Goal: Task Accomplishment & Management: Manage account settings

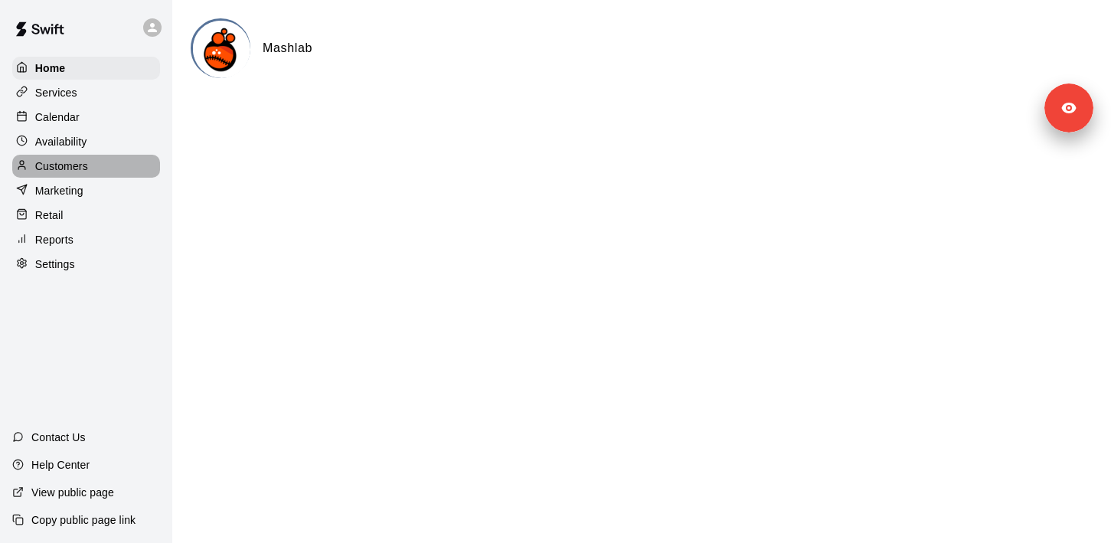
click at [93, 171] on div "Customers" at bounding box center [86, 166] width 148 height 23
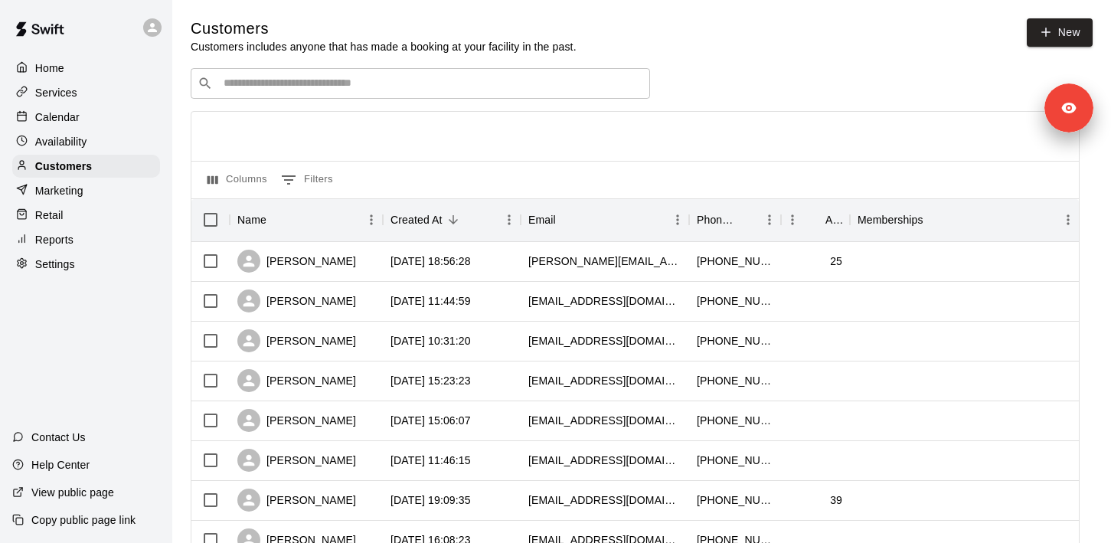
click at [89, 109] on div "Calendar" at bounding box center [86, 117] width 148 height 23
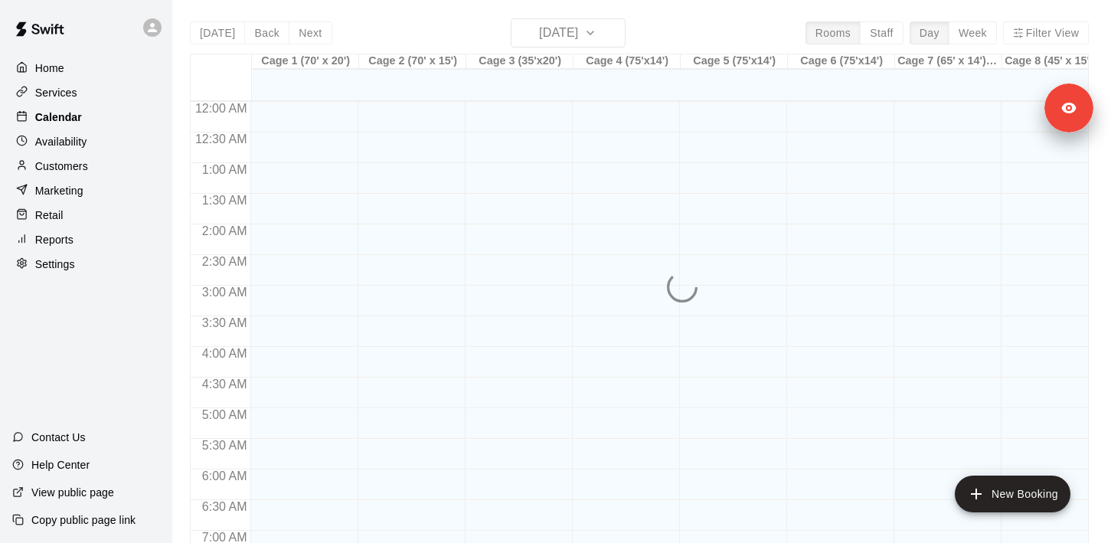
scroll to position [476, 0]
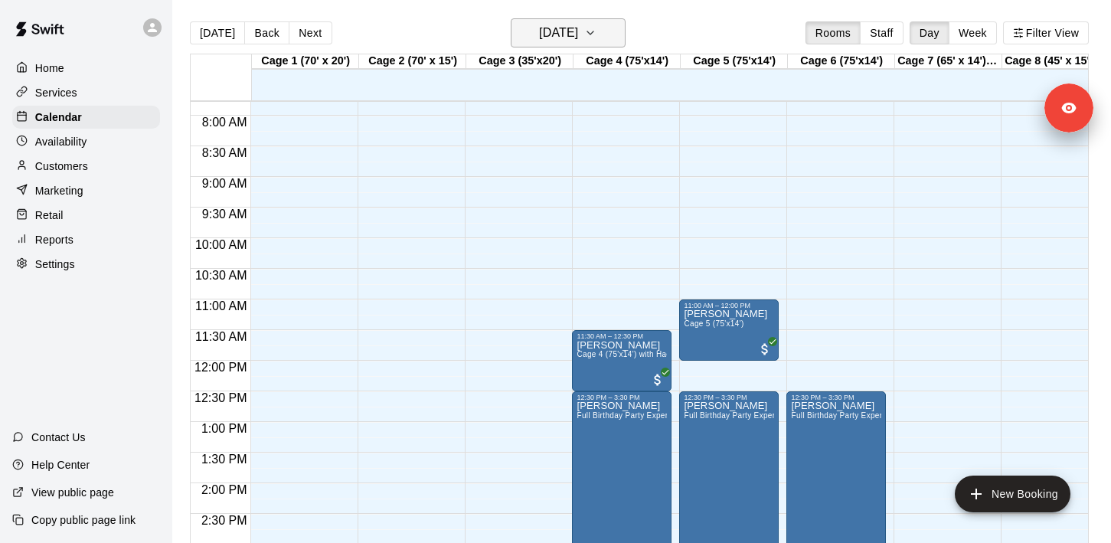
click at [553, 37] on h6 "[DATE]" at bounding box center [558, 32] width 39 height 21
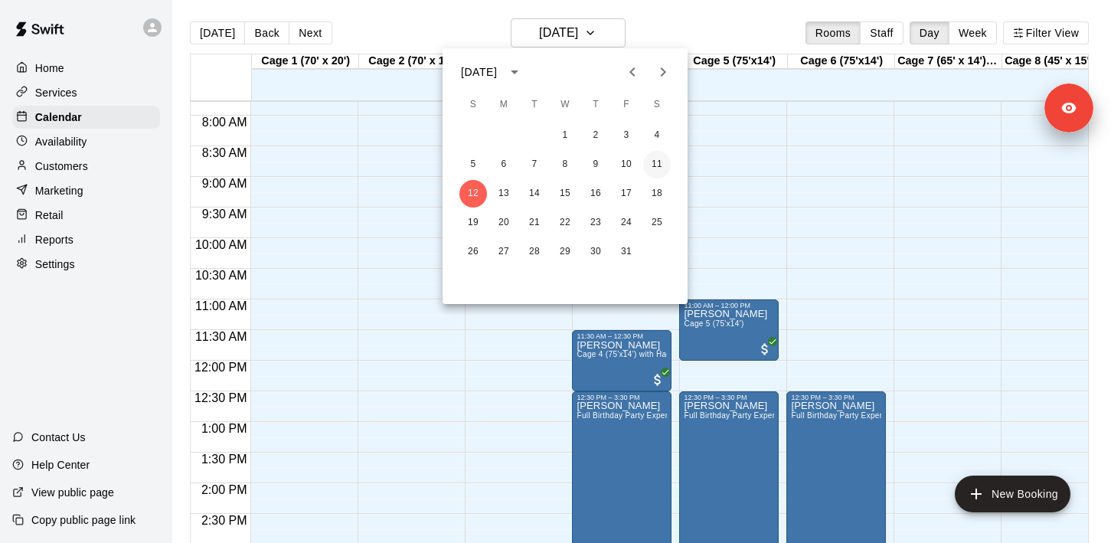
click at [656, 158] on button "11" at bounding box center [657, 165] width 28 height 28
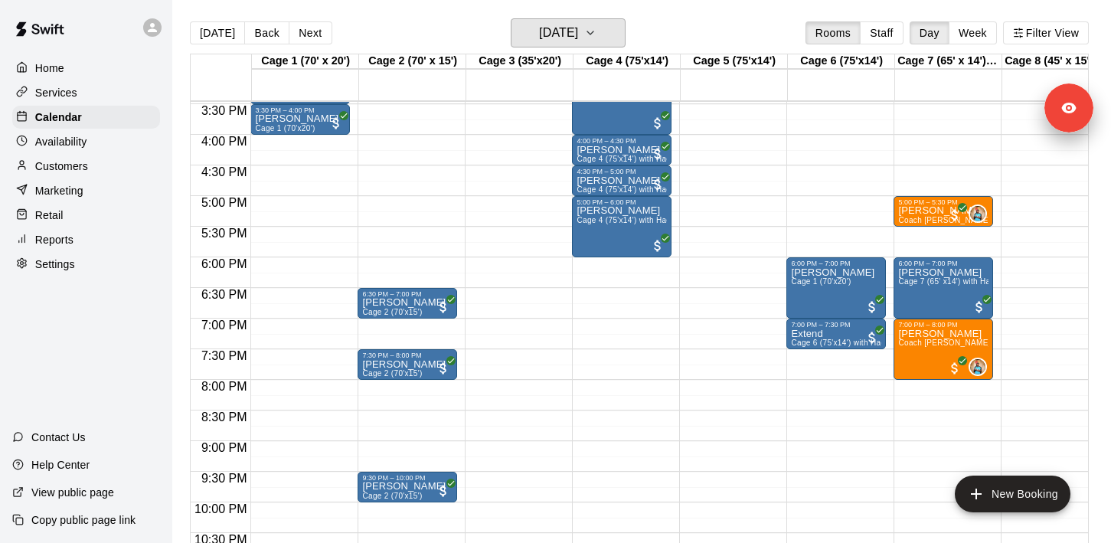
scroll to position [945, 0]
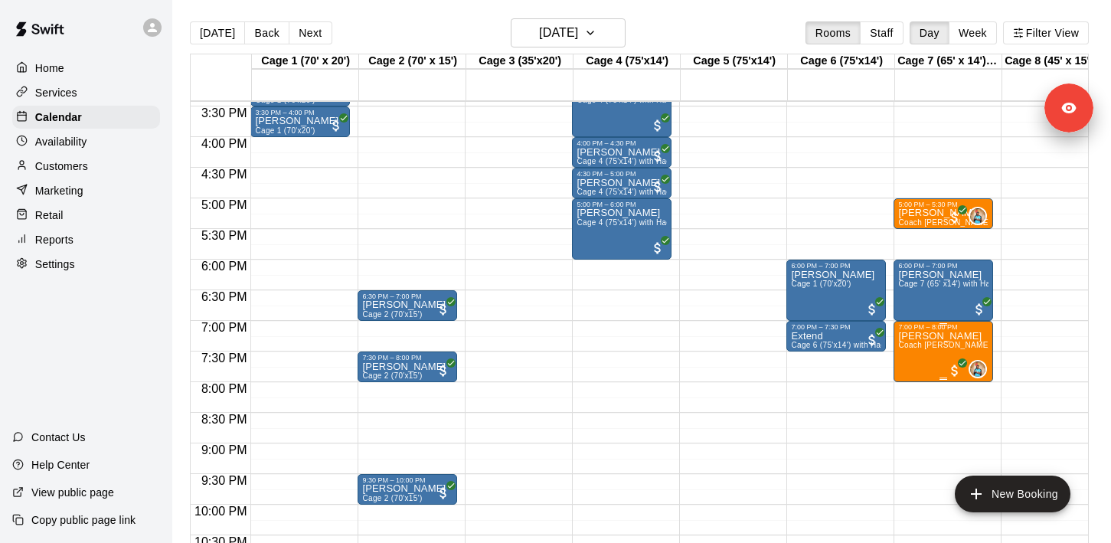
click at [934, 347] on span "Coach [PERSON_NAME] - 60 minutes" at bounding box center [967, 345] width 139 height 8
click at [912, 357] on icon "edit" at bounding box center [914, 358] width 14 height 14
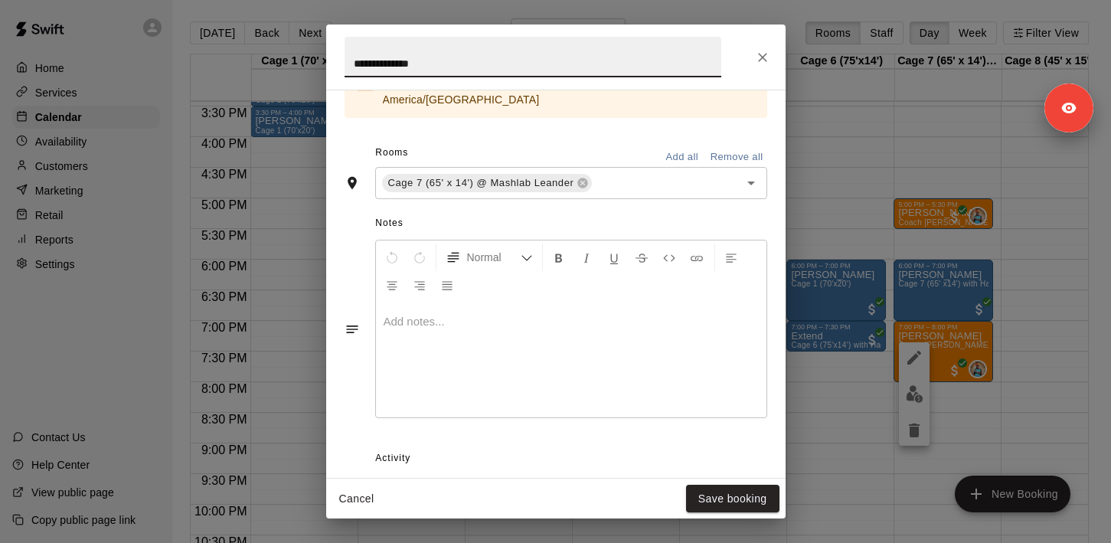
scroll to position [504, 0]
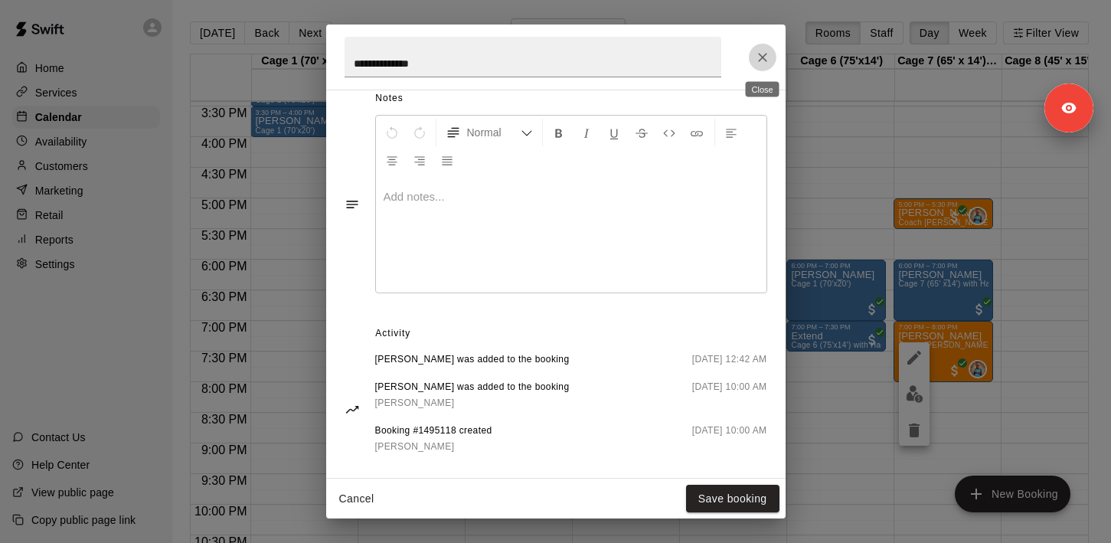
click at [772, 57] on button "Close" at bounding box center [763, 58] width 28 height 28
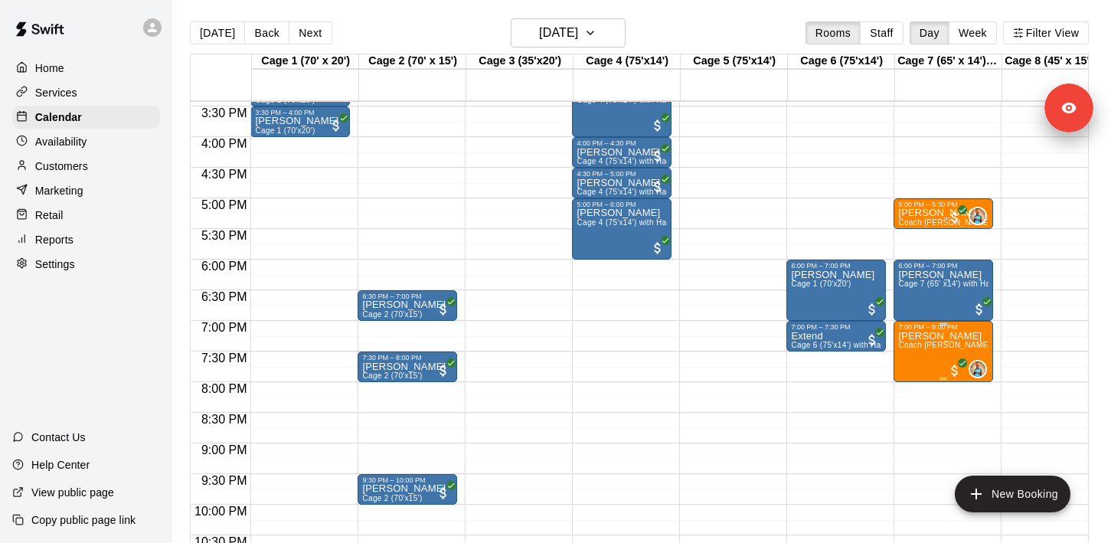
click at [916, 351] on icon "edit" at bounding box center [914, 347] width 18 height 18
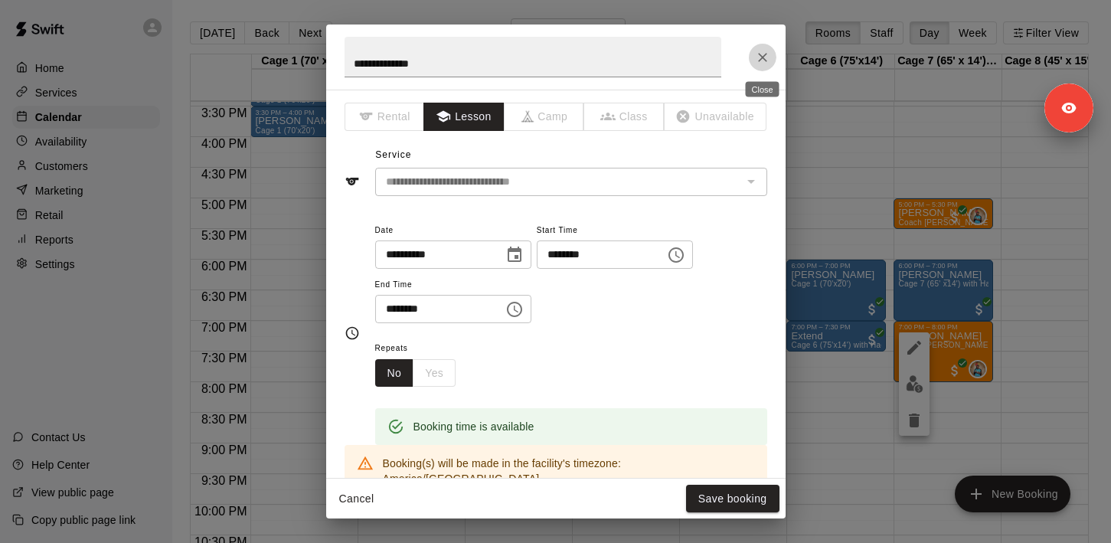
click at [765, 55] on icon "Close" at bounding box center [762, 57] width 15 height 15
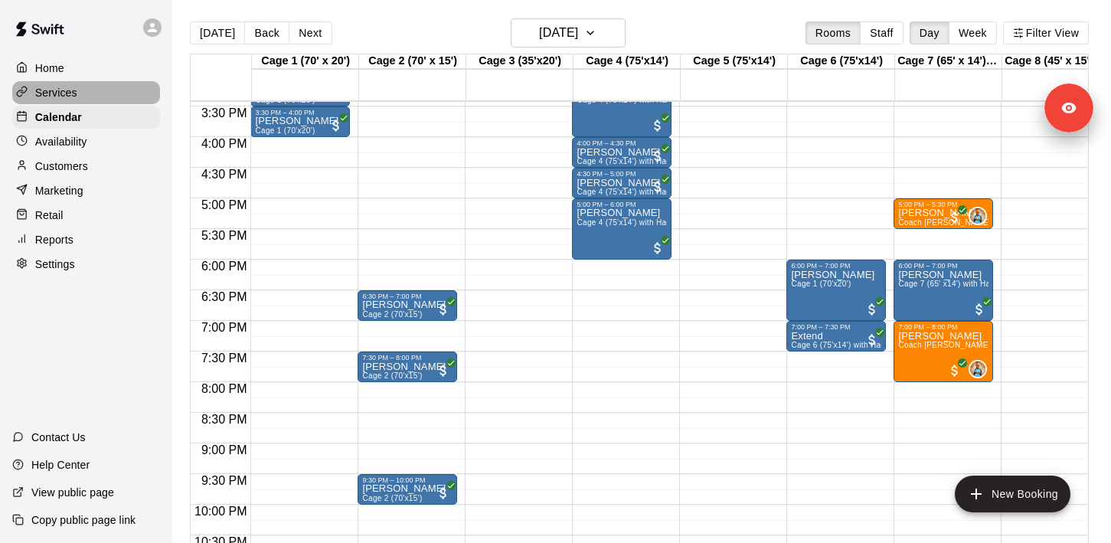
click at [73, 98] on p "Services" at bounding box center [56, 92] width 42 height 15
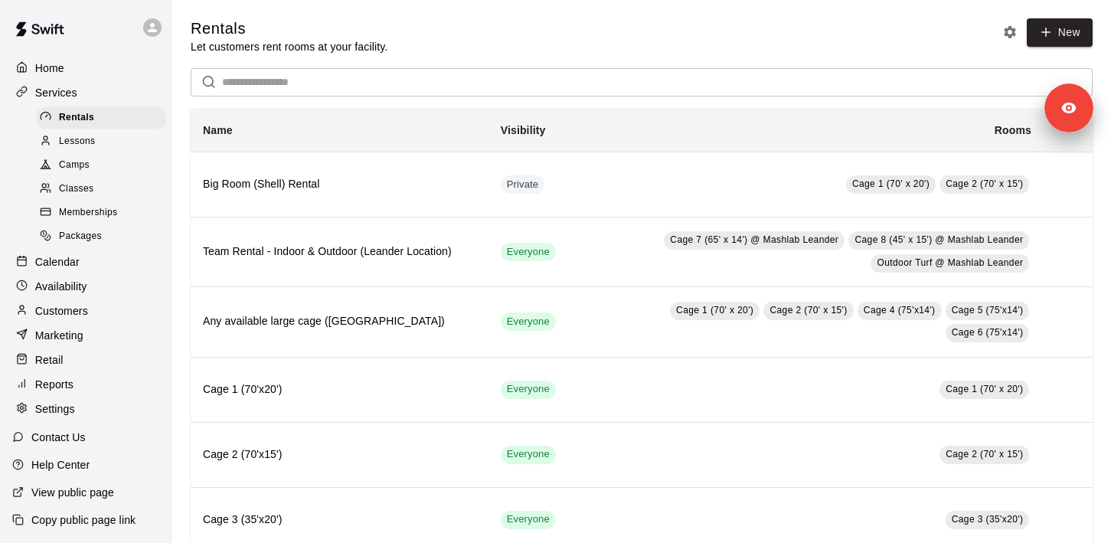
click at [105, 144] on div "Lessons" at bounding box center [101, 141] width 129 height 21
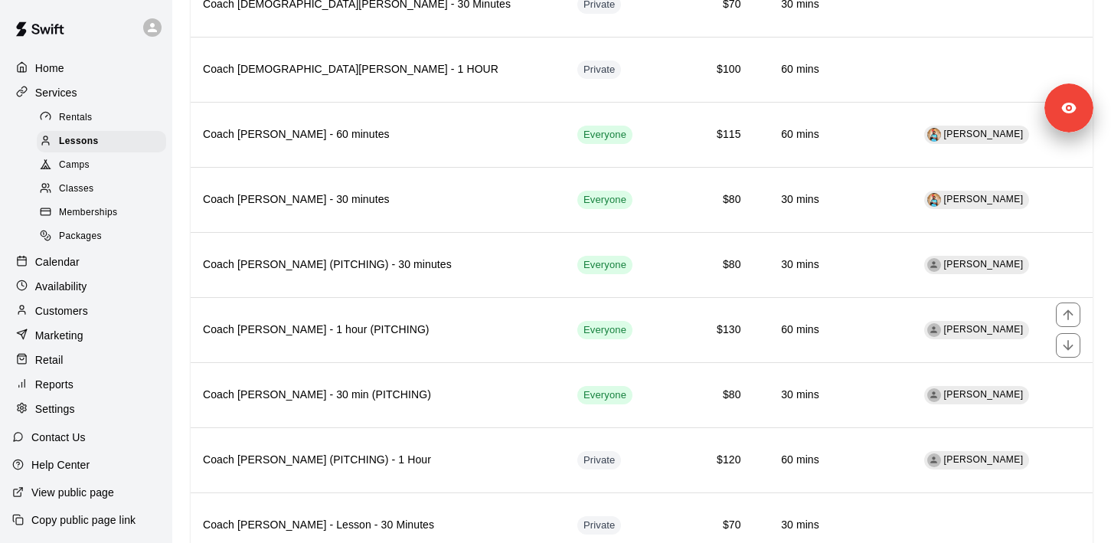
scroll to position [740, 0]
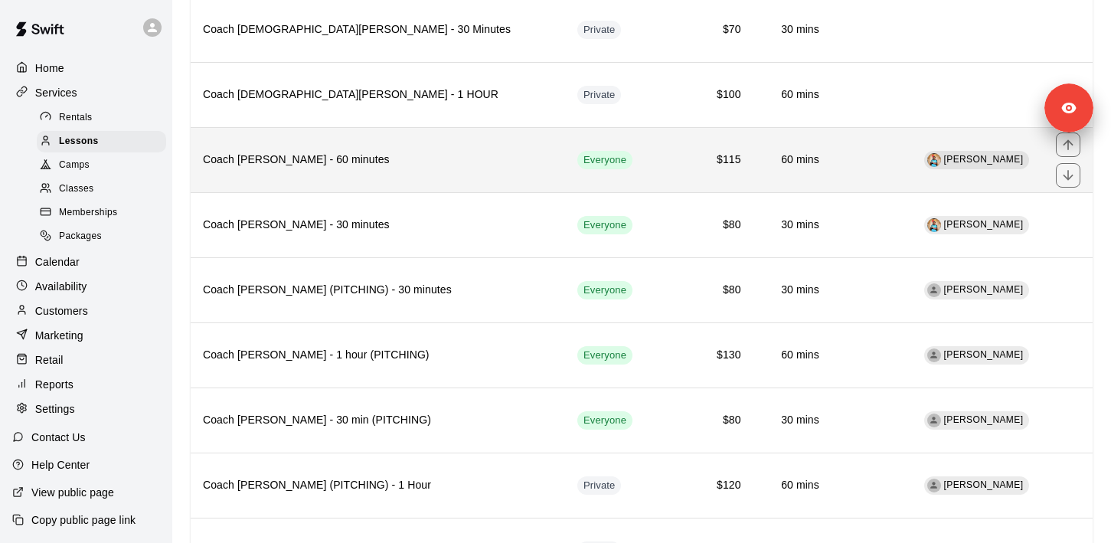
click at [432, 175] on th "Coach [PERSON_NAME] - 60 minutes" at bounding box center [378, 159] width 374 height 65
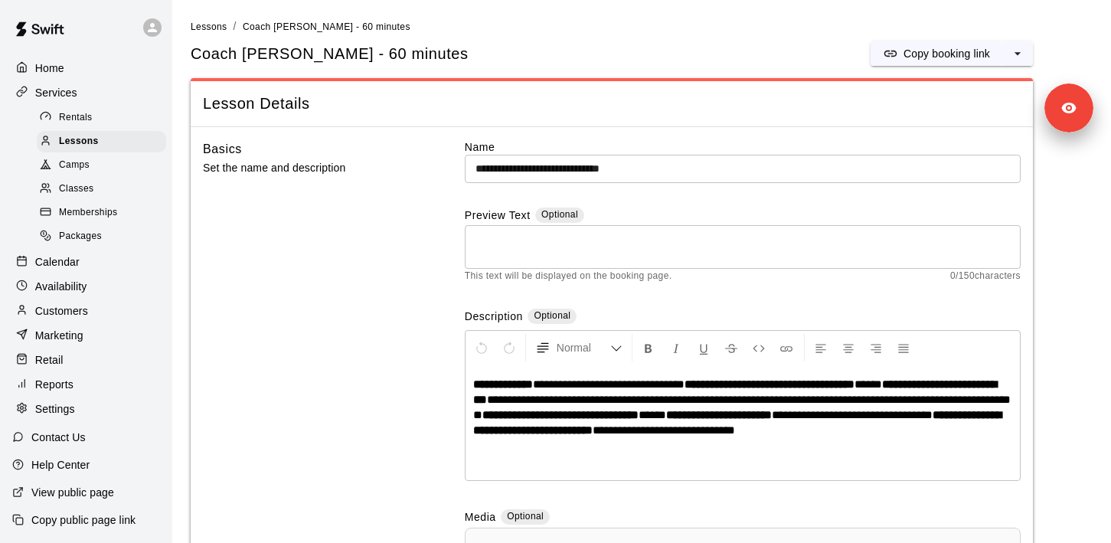
click at [88, 290] on div "Availability" at bounding box center [86, 286] width 148 height 23
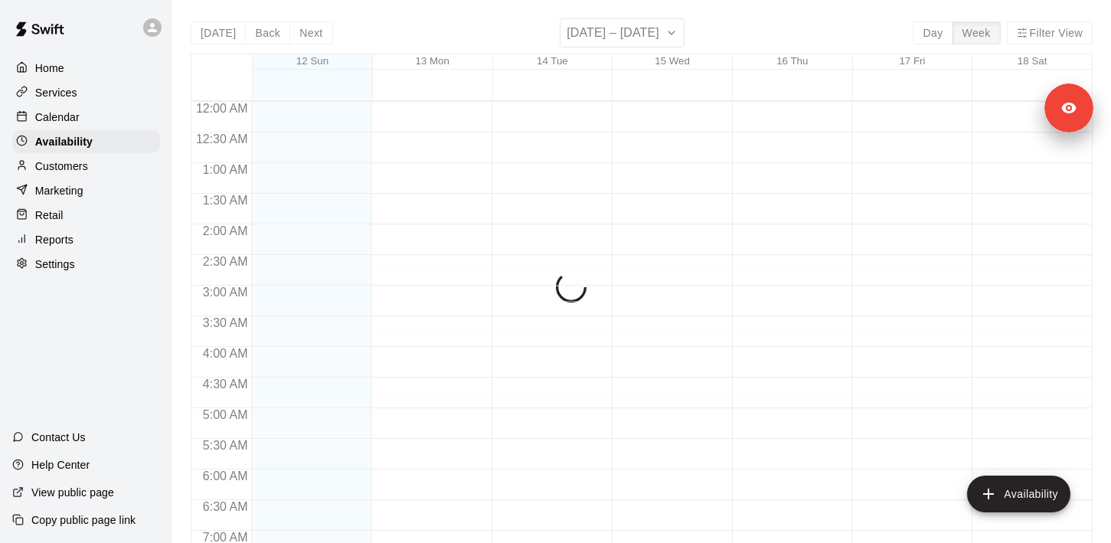
scroll to position [479, 0]
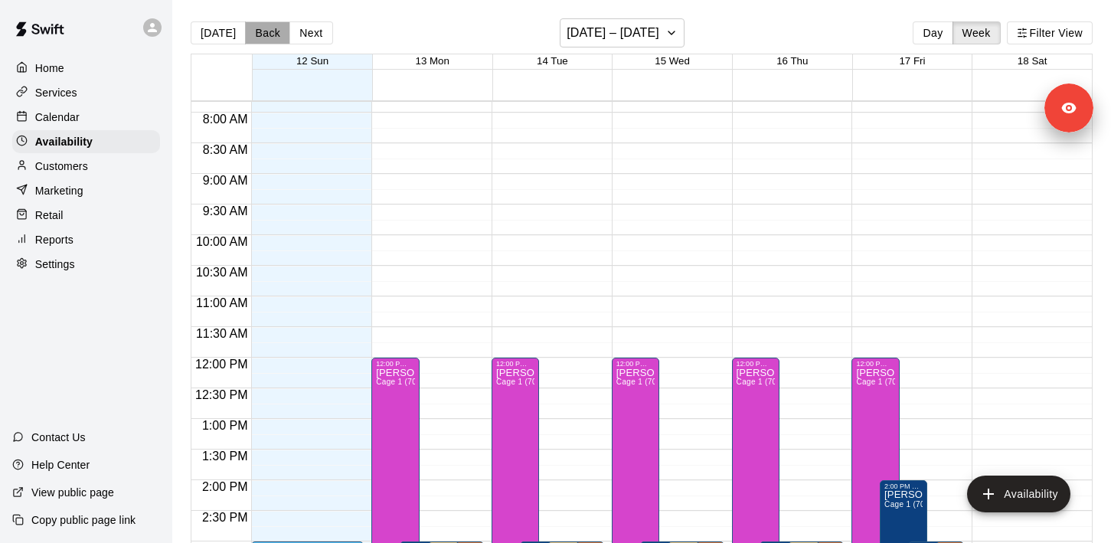
click at [266, 39] on button "Back" at bounding box center [267, 32] width 45 height 23
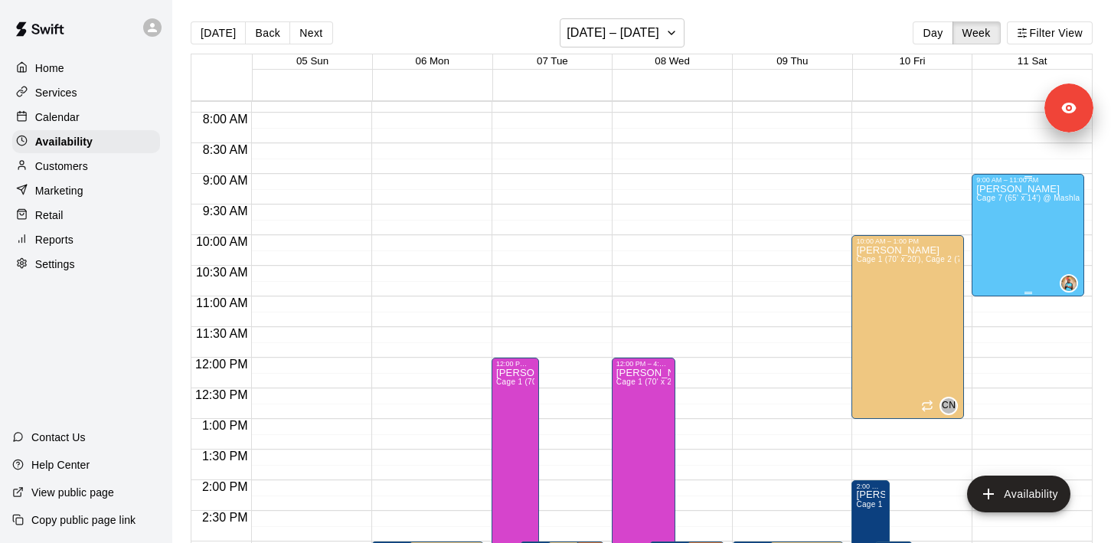
click at [1027, 234] on div "[PERSON_NAME] Cage 7 (65' x 14') @ Mashlab Leander" at bounding box center [1027, 455] width 103 height 543
click at [987, 198] on icon "edit" at bounding box center [991, 200] width 18 height 18
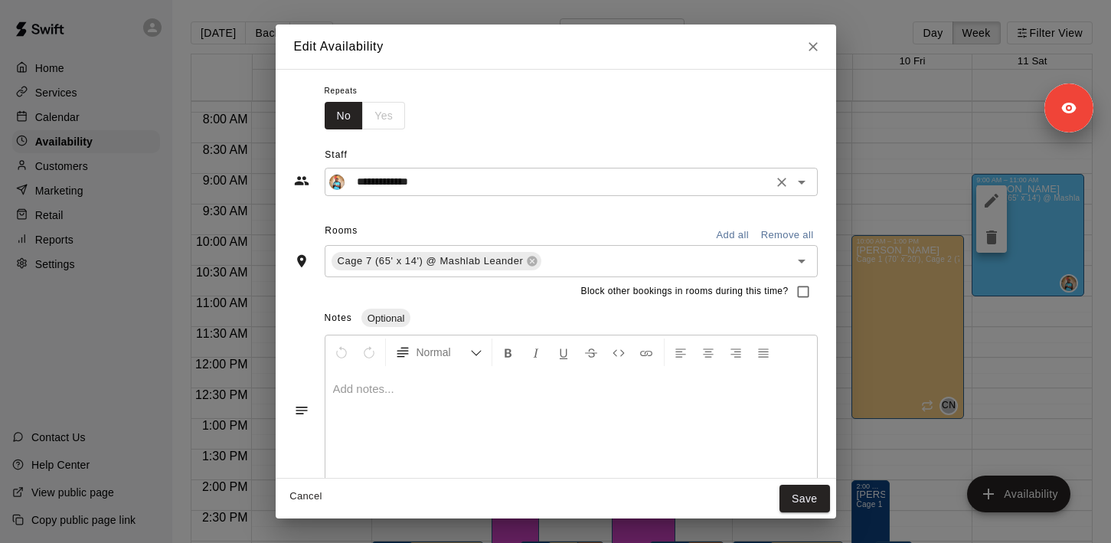
scroll to position [63, 0]
click at [670, 269] on input "text" at bounding box center [656, 262] width 224 height 19
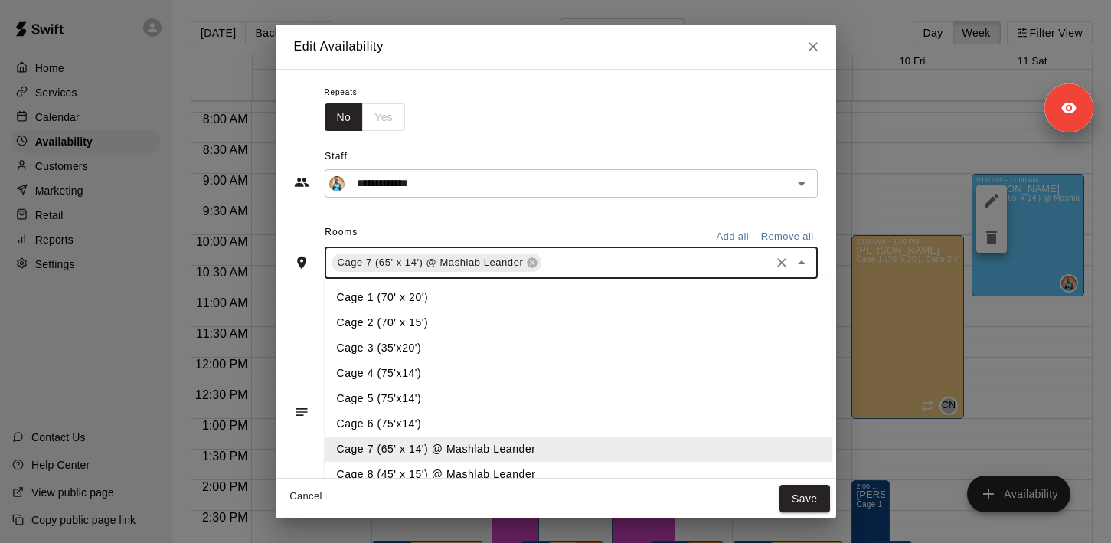
scroll to position [0, 0]
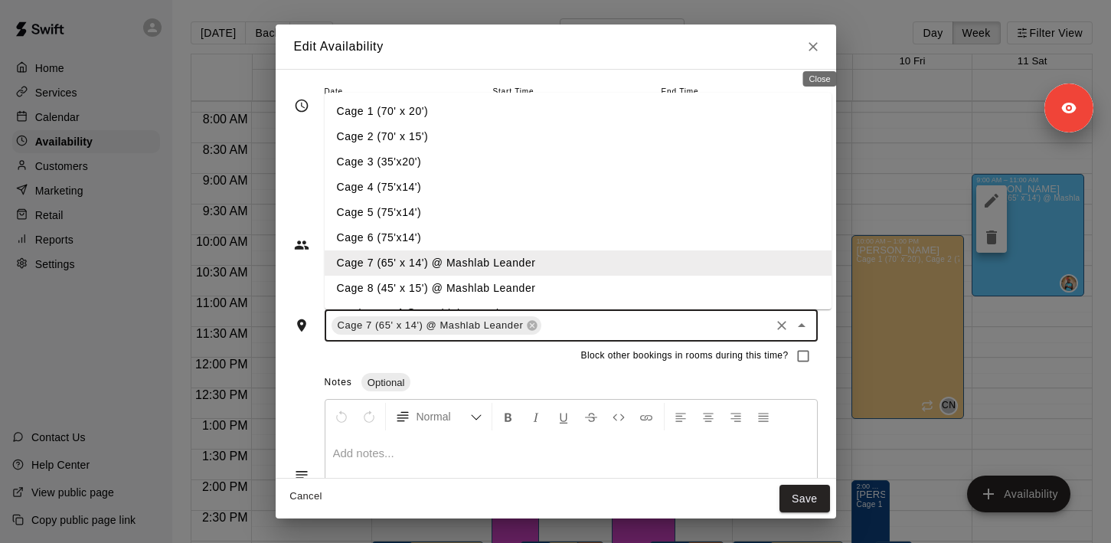
click at [820, 49] on icon "Close" at bounding box center [812, 46] width 15 height 15
type input "**********"
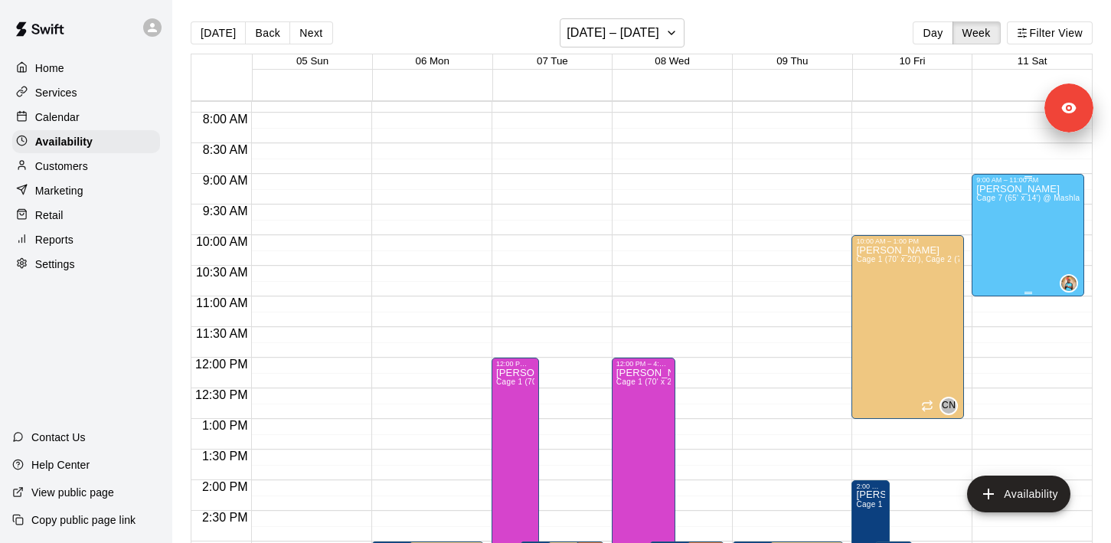
click at [1042, 227] on div "[PERSON_NAME] Cage 7 (65' x 14') @ Mashlab Leander" at bounding box center [1027, 455] width 103 height 543
click at [991, 197] on icon "edit" at bounding box center [991, 200] width 18 height 18
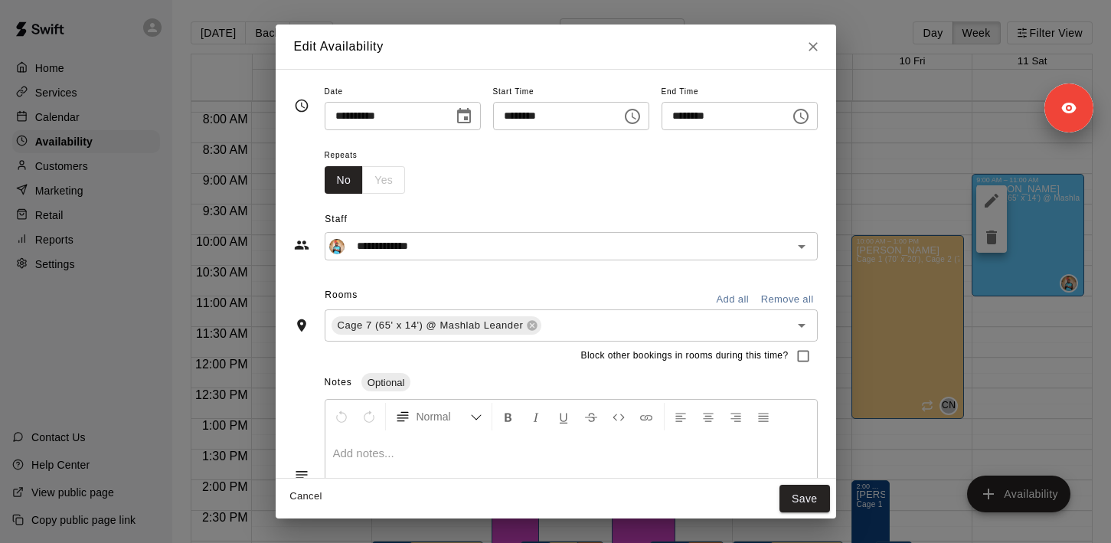
click at [811, 44] on button "Close" at bounding box center [813, 47] width 28 height 28
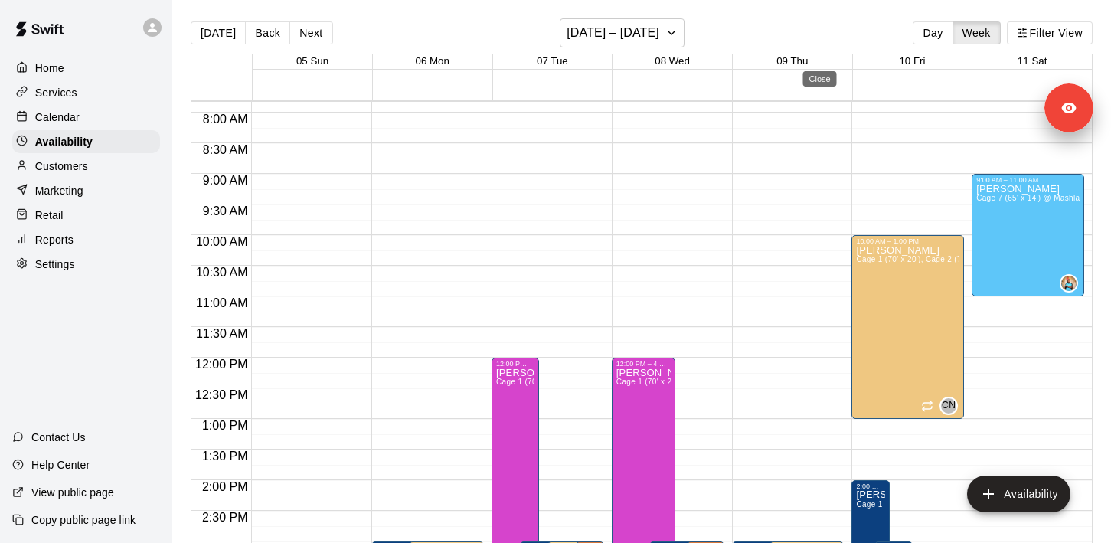
type input "**********"
click at [316, 36] on button "Next" at bounding box center [310, 32] width 43 height 23
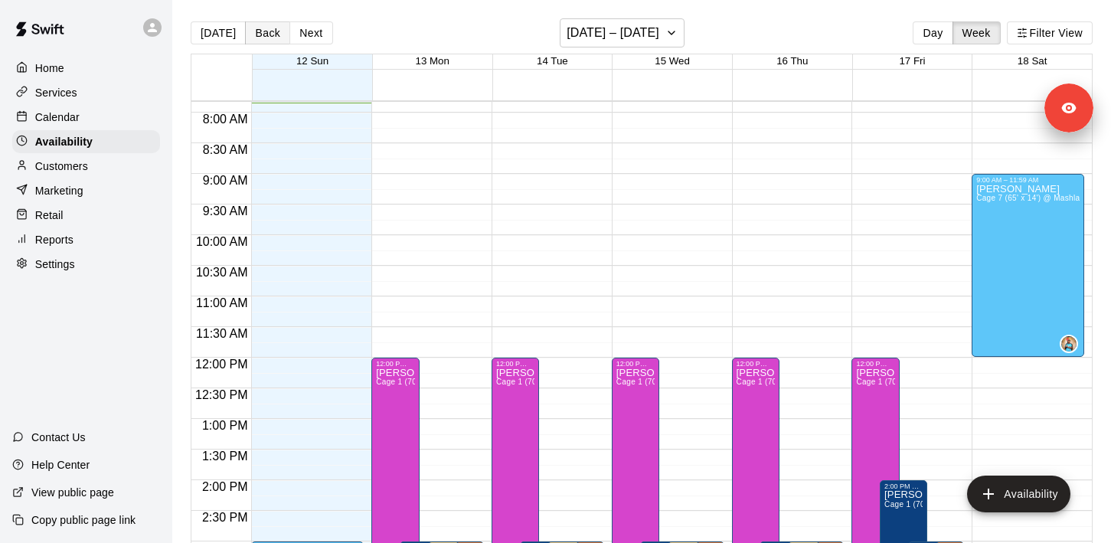
click at [282, 30] on button "Back" at bounding box center [267, 32] width 45 height 23
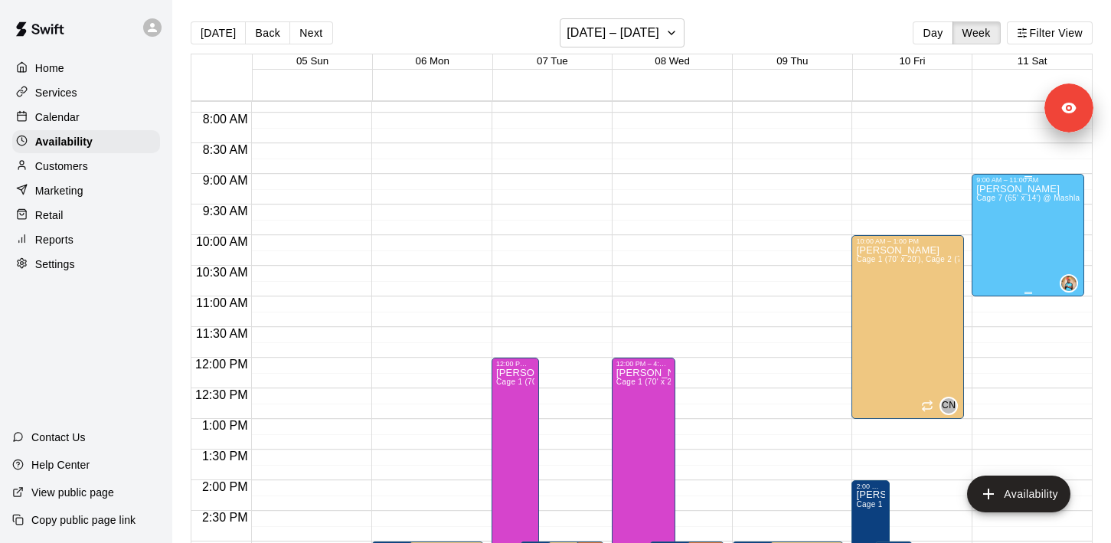
click at [1023, 230] on div "[PERSON_NAME] Cage 7 (65' x 14') @ Mashlab Leander" at bounding box center [1027, 455] width 103 height 543
click at [991, 201] on icon "edit" at bounding box center [991, 201] width 14 height 14
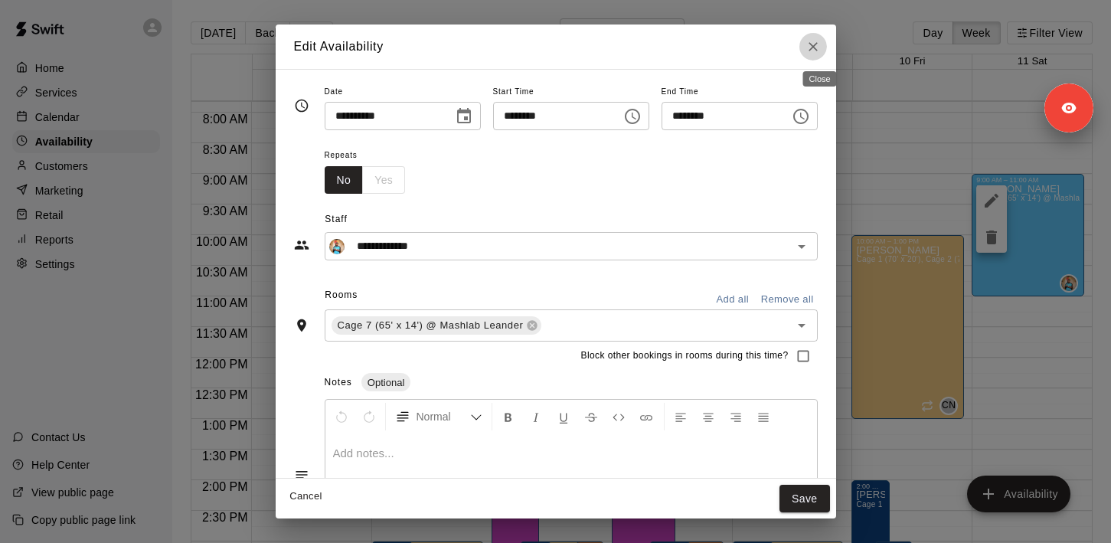
click at [814, 41] on icon "Close" at bounding box center [812, 46] width 15 height 15
type input "**********"
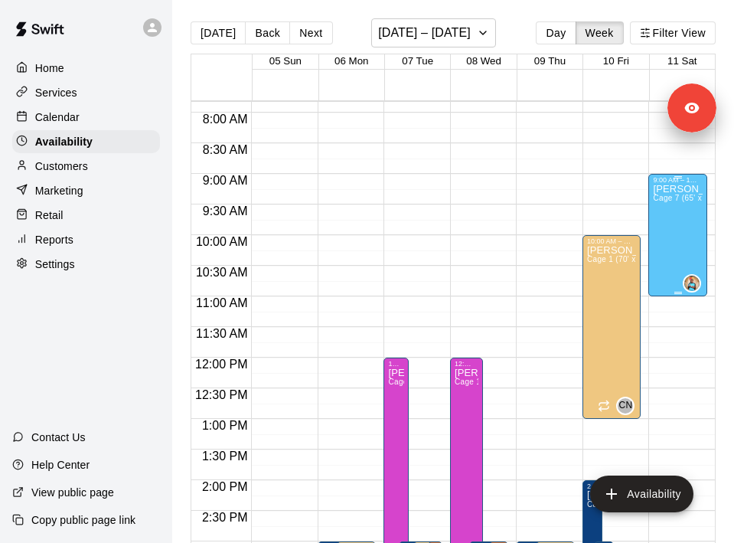
click at [684, 217] on div "[PERSON_NAME] Cage 7 (65' x 14') @ Mashlab Leander" at bounding box center [678, 455] width 50 height 543
click at [674, 201] on icon "edit" at bounding box center [669, 200] width 18 height 18
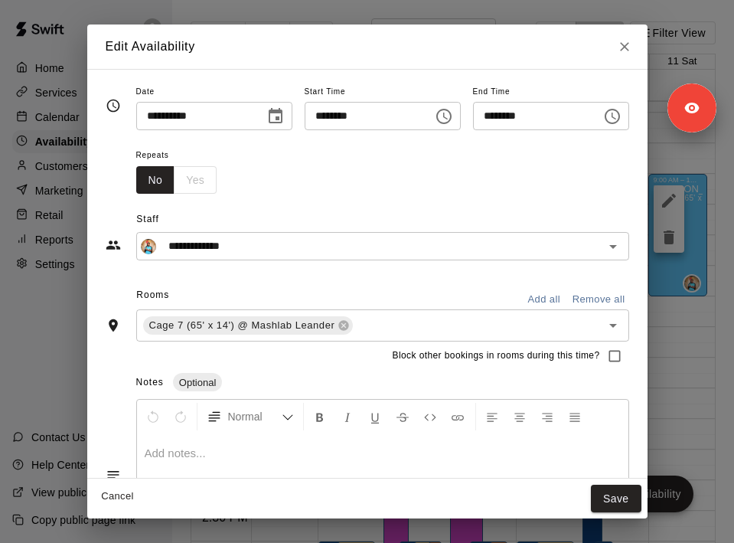
click at [632, 46] on icon "Close" at bounding box center [624, 46] width 15 height 15
type input "**********"
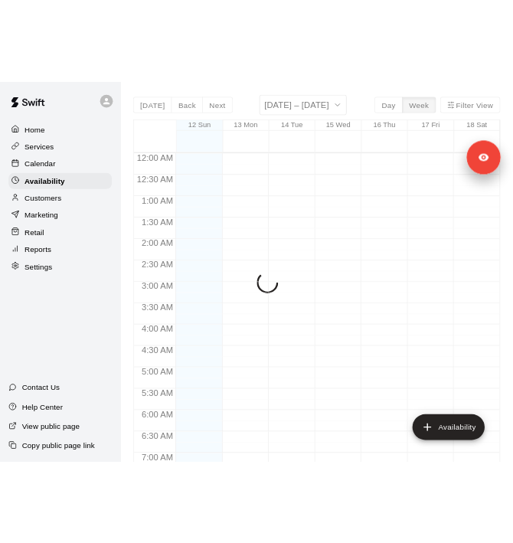
scroll to position [482, 0]
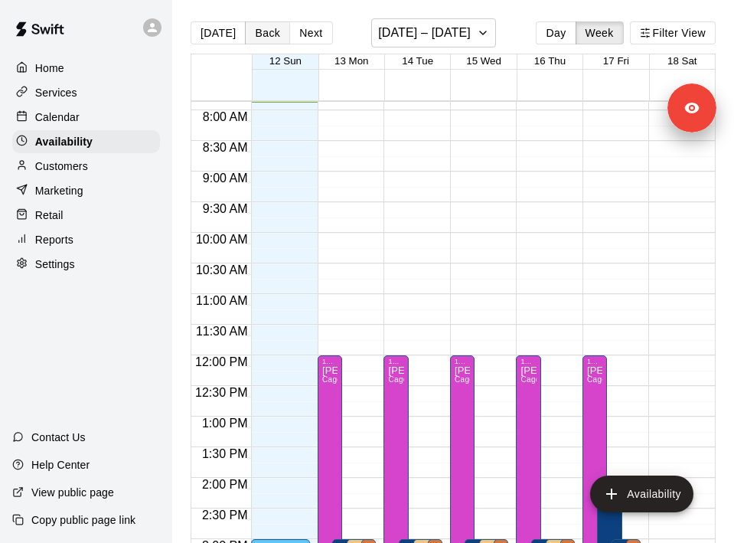
click at [268, 31] on button "Back" at bounding box center [267, 32] width 45 height 23
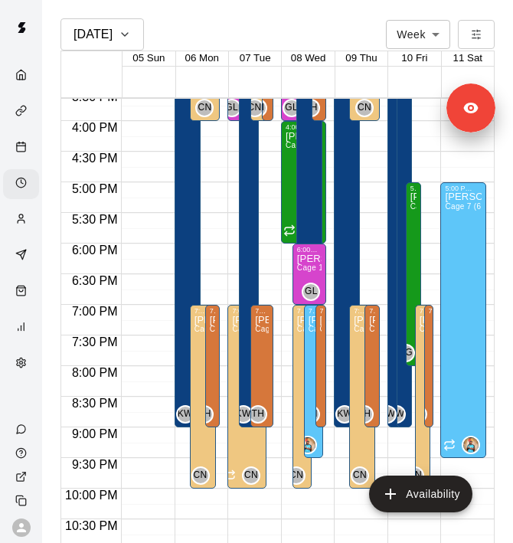
scroll to position [956, 0]
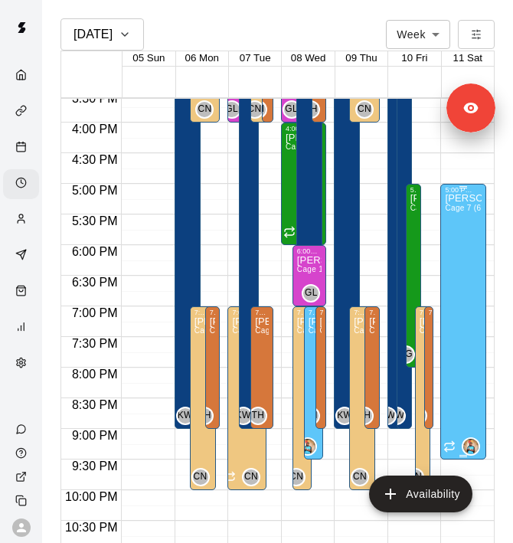
click at [467, 260] on div "[PERSON_NAME] Cage 7 (65' x 14') @ Mashlab Leander" at bounding box center [463, 465] width 37 height 543
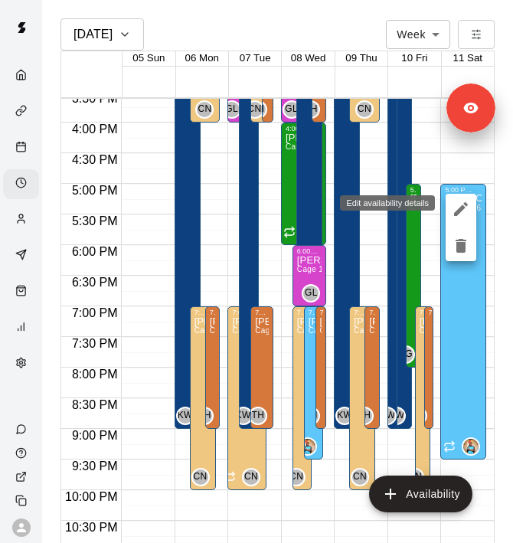
click at [462, 214] on icon "edit" at bounding box center [461, 209] width 18 height 18
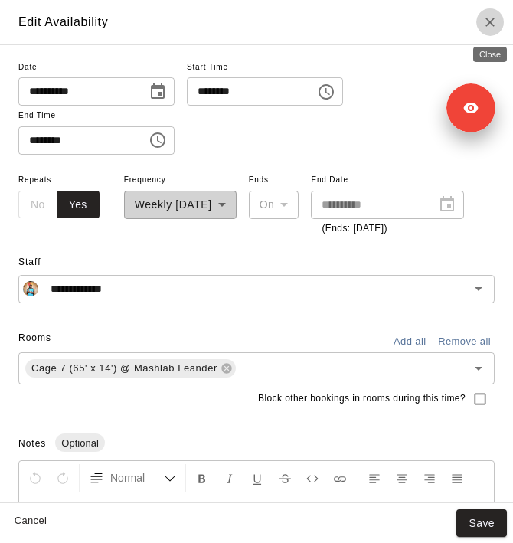
click at [496, 23] on icon "Close" at bounding box center [489, 22] width 15 height 15
type input "**********"
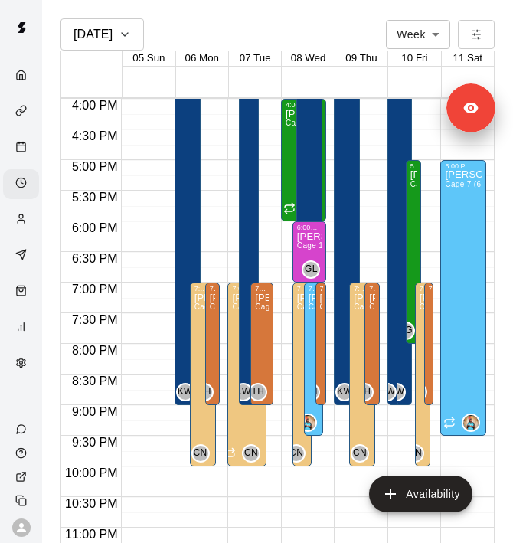
scroll to position [1008, 0]
